Goal: Task Accomplishment & Management: Manage account settings

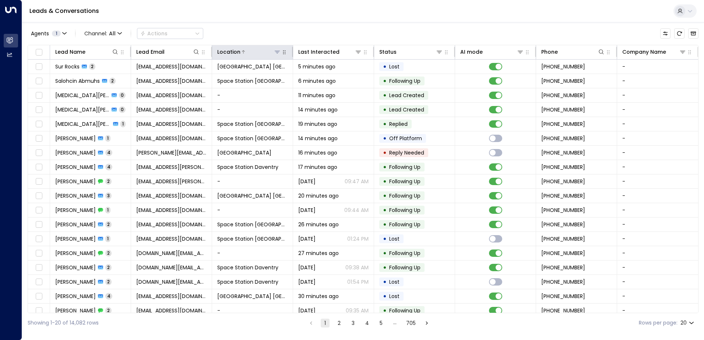
click at [279, 51] on icon at bounding box center [277, 52] width 5 height 3
click at [276, 53] on icon at bounding box center [277, 52] width 6 height 6
click at [271, 37] on div "Agents 1 Channel: All Actions" at bounding box center [363, 33] width 671 height 15
click at [277, 51] on icon at bounding box center [277, 52] width 5 height 3
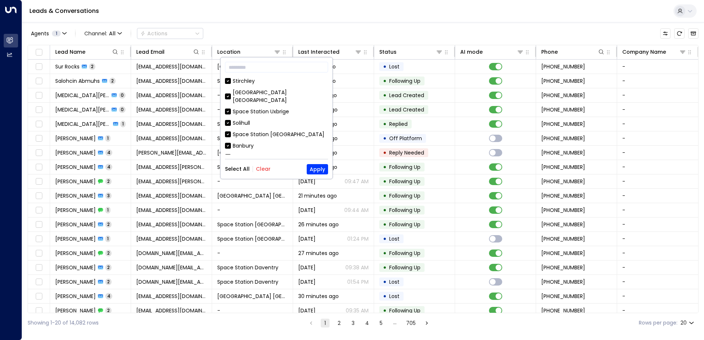
click at [260, 39] on div "Agents 1 Channel: All Actions" at bounding box center [363, 33] width 671 height 15
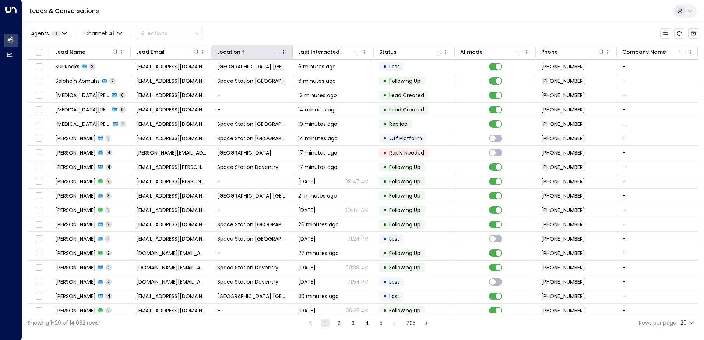
click at [277, 52] on icon at bounding box center [277, 52] width 6 height 6
click at [278, 53] on icon at bounding box center [277, 52] width 6 height 6
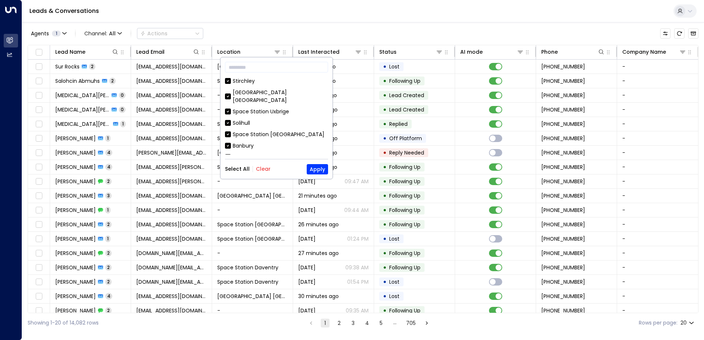
click at [261, 169] on button "Clear" at bounding box center [263, 169] width 15 height 6
click at [279, 131] on div "Space Station [GEOGRAPHIC_DATA]" at bounding box center [279, 135] width 92 height 8
click at [320, 170] on button "Apply" at bounding box center [317, 169] width 21 height 10
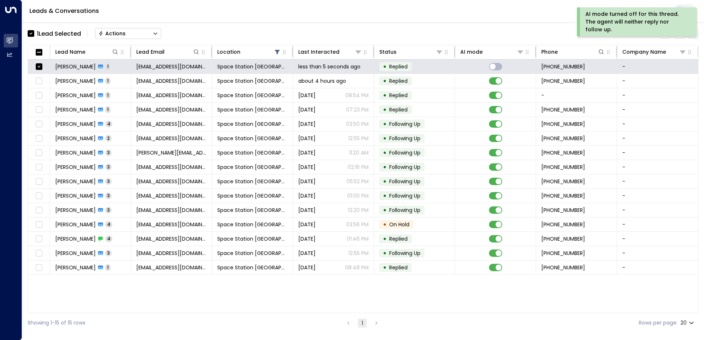
click at [144, 36] on button "Actions" at bounding box center [128, 33] width 66 height 11
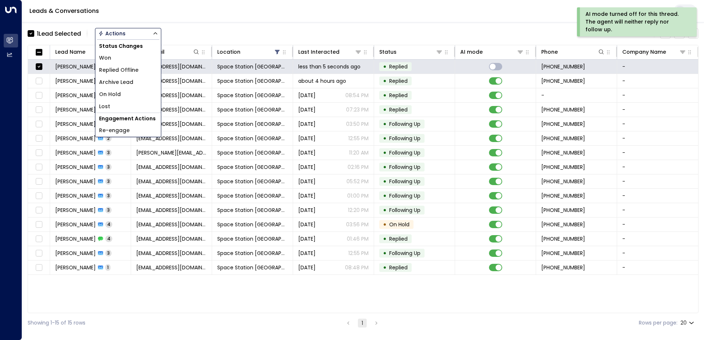
click at [144, 71] on li "Replied Offline" at bounding box center [128, 70] width 66 height 12
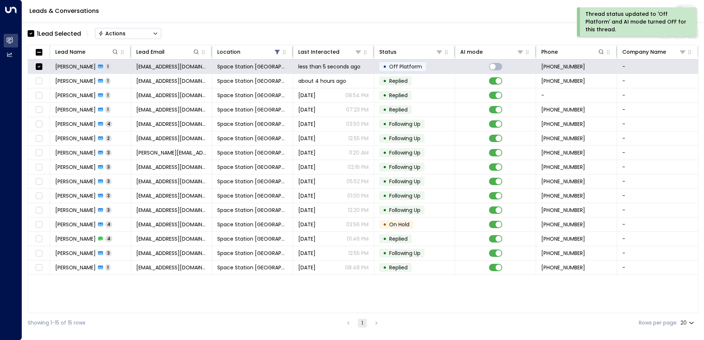
click at [127, 35] on button "Actions" at bounding box center [128, 33] width 66 height 11
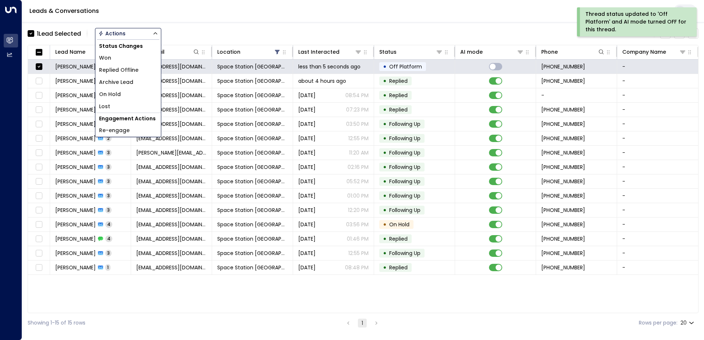
click at [129, 81] on span "Archive Lead" at bounding box center [116, 82] width 34 height 8
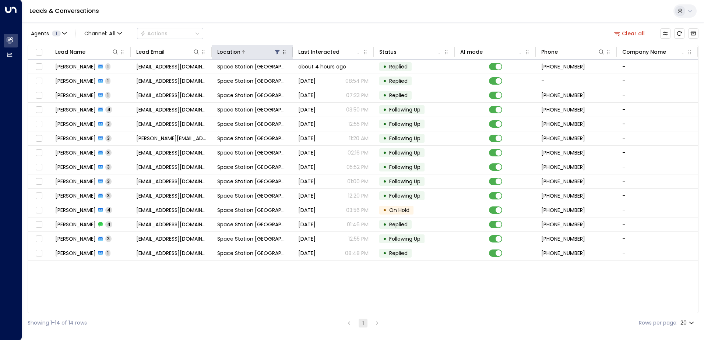
click at [276, 52] on icon at bounding box center [277, 52] width 6 height 6
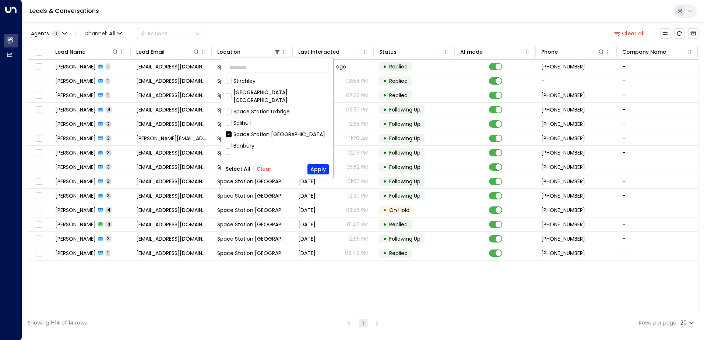
click at [246, 168] on button "Select All" at bounding box center [238, 169] width 25 height 6
click at [323, 170] on button "Apply" at bounding box center [318, 169] width 21 height 10
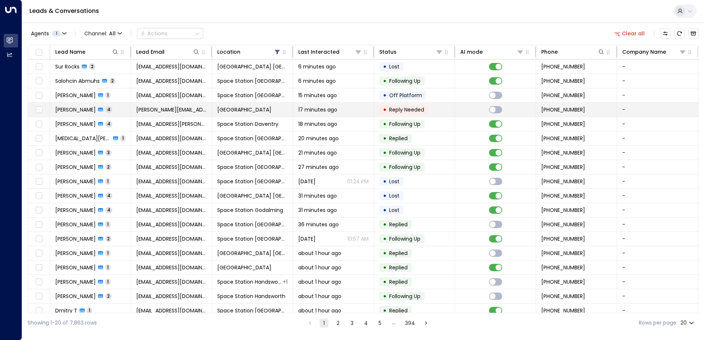
click at [326, 110] on span "17 minutes ago" at bounding box center [317, 109] width 39 height 7
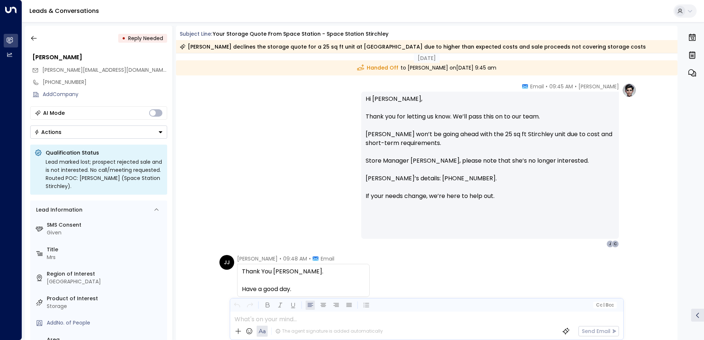
scroll to position [726, 0]
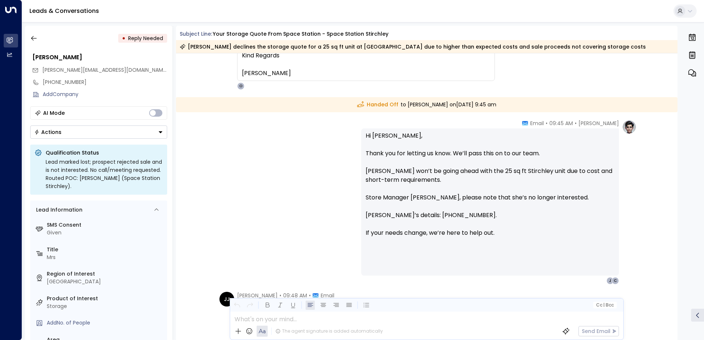
click at [143, 133] on button "Actions" at bounding box center [98, 132] width 137 height 13
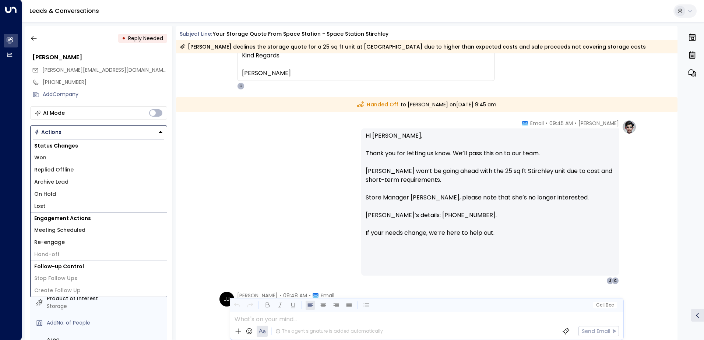
click at [76, 179] on li "Archive Lead" at bounding box center [99, 182] width 136 height 12
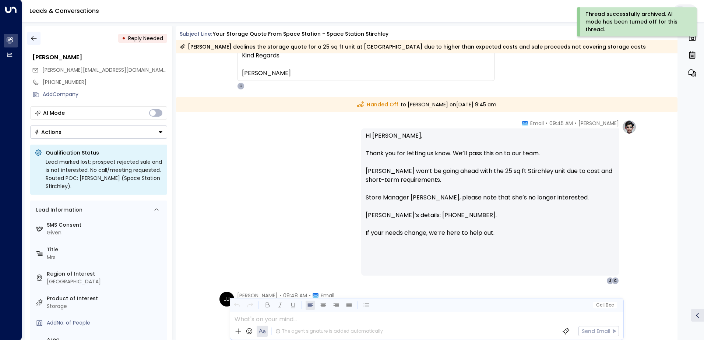
click at [31, 37] on icon "button" at bounding box center [33, 38] width 7 height 7
